Goal: Information Seeking & Learning: Learn about a topic

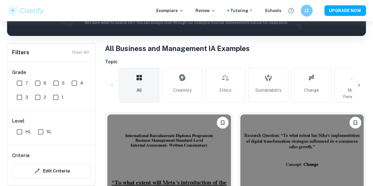
scroll to position [100, 0]
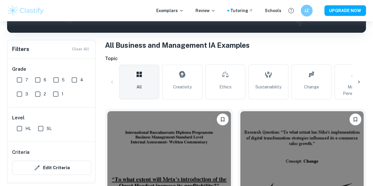
click at [26, 79] on span "7" at bounding box center [26, 80] width 3 height 6
click at [25, 79] on input "7" at bounding box center [20, 80] width 12 height 12
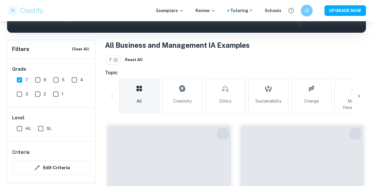
click at [20, 80] on input "7" at bounding box center [20, 80] width 12 height 12
checkbox input "false"
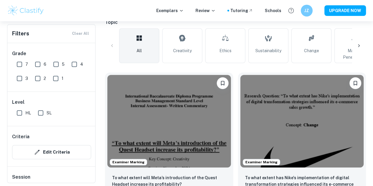
scroll to position [162, 0]
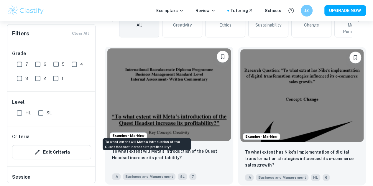
click at [163, 148] on p "To what extent will Meta’s introduction of the Quest Headset increase its profi…" at bounding box center [169, 154] width 114 height 13
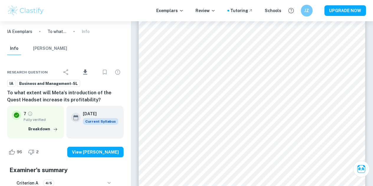
scroll to position [741, 0]
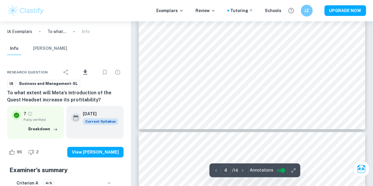
type input "5"
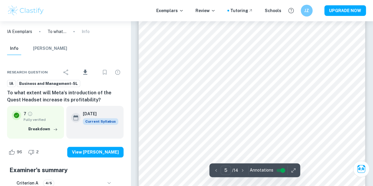
scroll to position [1378, 0]
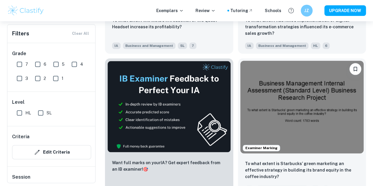
scroll to position [295, 0]
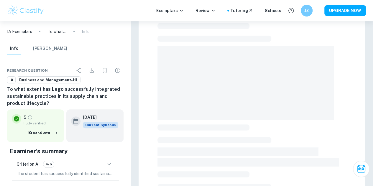
scroll to position [161, 0]
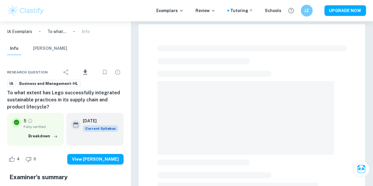
scroll to position [161, 0]
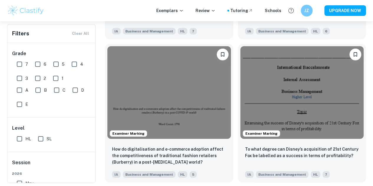
scroll to position [897, 0]
